Goal: Navigation & Orientation: Find specific page/section

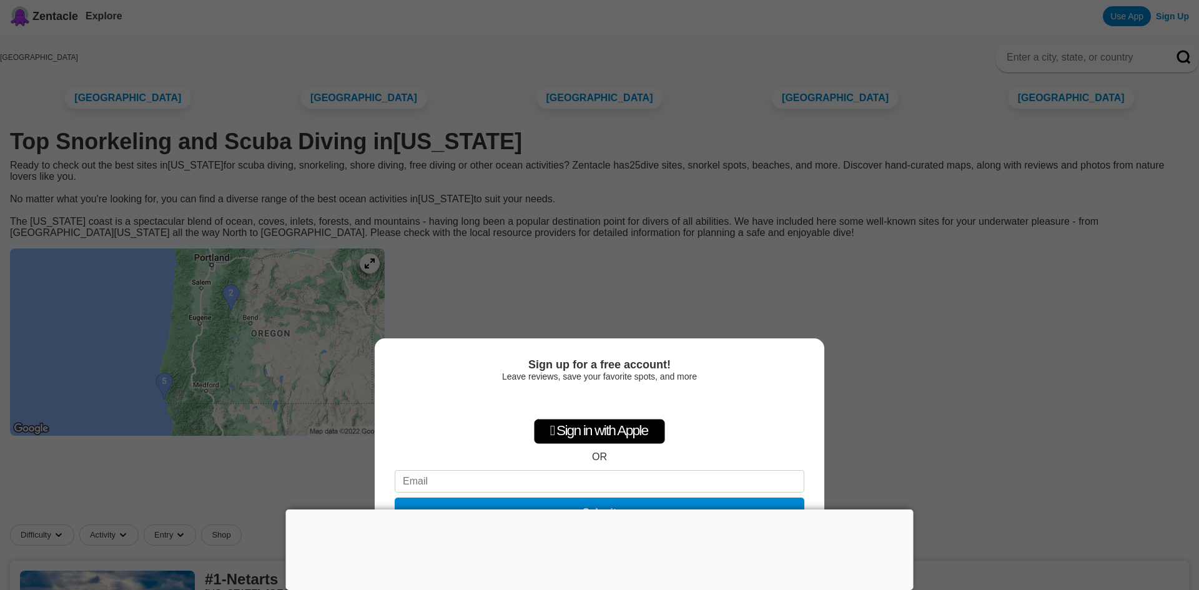
click at [886, 390] on div "Sign up for a free account! Leave reviews, save your favorite spots, and more …" at bounding box center [599, 295] width 1199 height 590
click at [592, 221] on div "Sign up for a free account! Leave reviews, save your favorite spots, and more …" at bounding box center [599, 295] width 1199 height 590
click at [622, 229] on div "Sign up for a free account! Leave reviews, save your favorite spots, and more …" at bounding box center [599, 295] width 1199 height 590
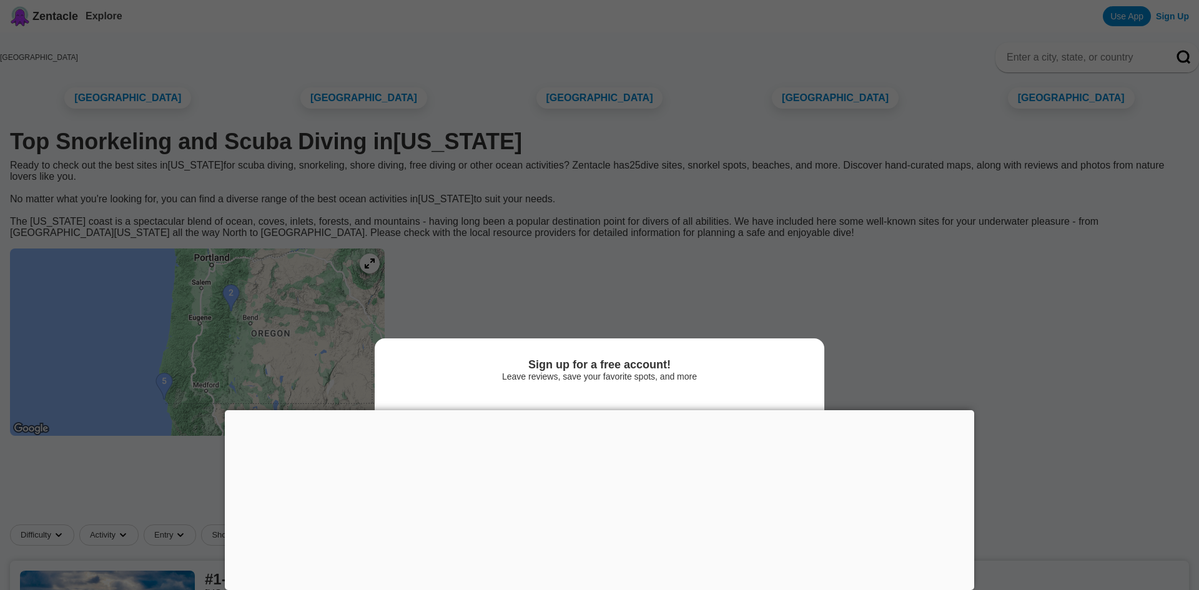
click at [599, 410] on div at bounding box center [600, 410] width 750 height 0
